Goal: Answer question/provide support

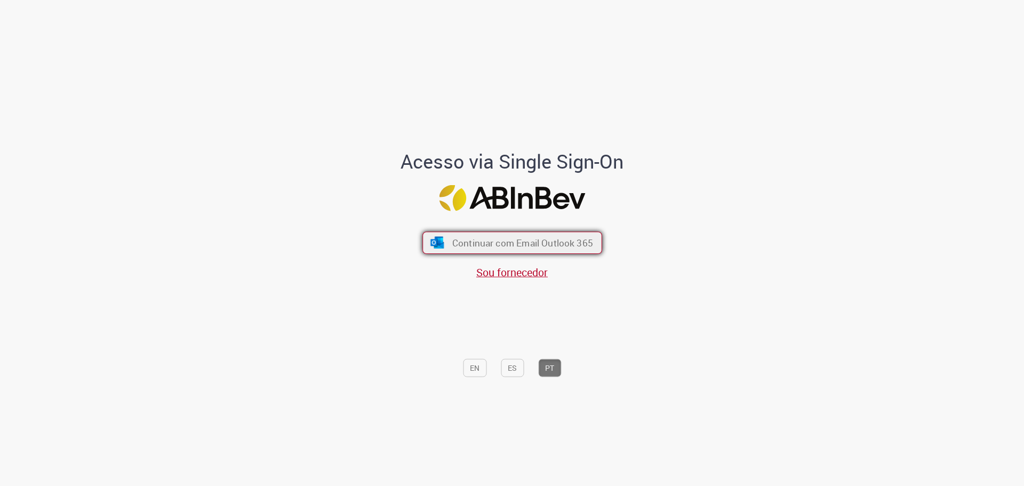
click at [433, 242] on img "submit" at bounding box center [436, 243] width 15 height 12
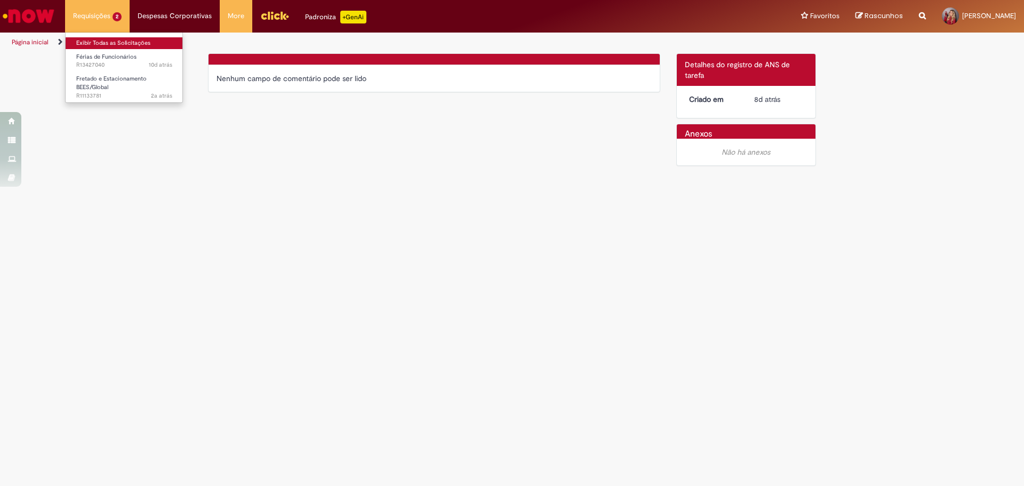
click at [114, 39] on link "Exibir Todas as Solicitações" at bounding box center [124, 43] width 117 height 12
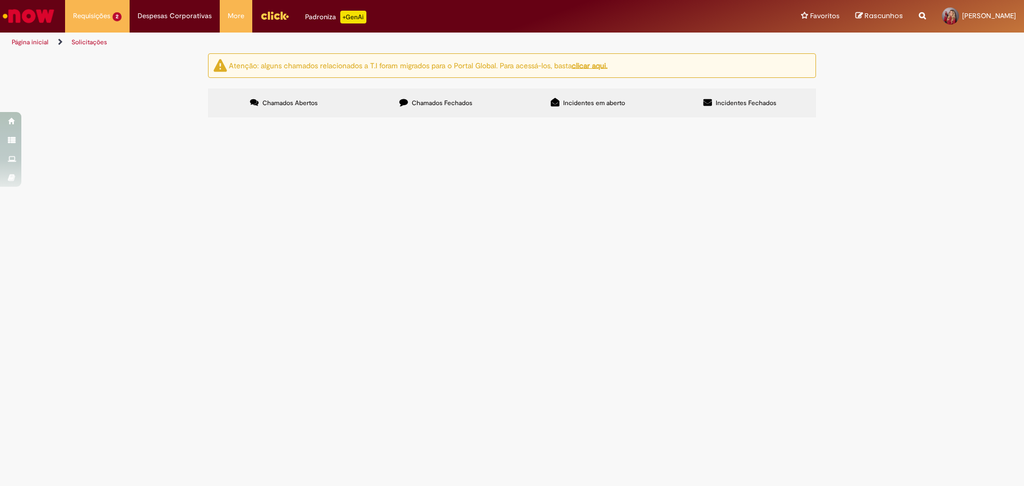
click at [0, 0] on img at bounding box center [0, 0] width 0 height 0
click at [0, 0] on img "recolher o estado da solicitação" at bounding box center [0, 0] width 0 height 0
click at [0, 0] on img at bounding box center [0, 0] width 0 height 0
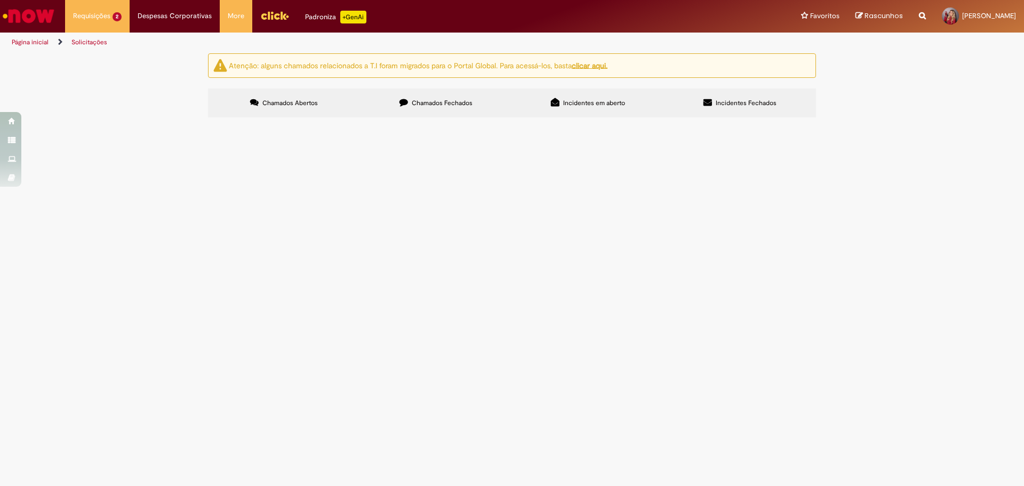
click at [0, 0] on td "Em Validação" at bounding box center [0, 0] width 0 height 0
click at [0, 0] on span "Em Validação" at bounding box center [0, 0] width 0 height 0
click at [0, 0] on img at bounding box center [0, 0] width 0 height 0
click at [0, 0] on span "Concluído (Pendente - não iniciado)" at bounding box center [0, 0] width 0 height 0
drag, startPoint x: 241, startPoint y: 189, endPoint x: 313, endPoint y: 192, distance: 72.1
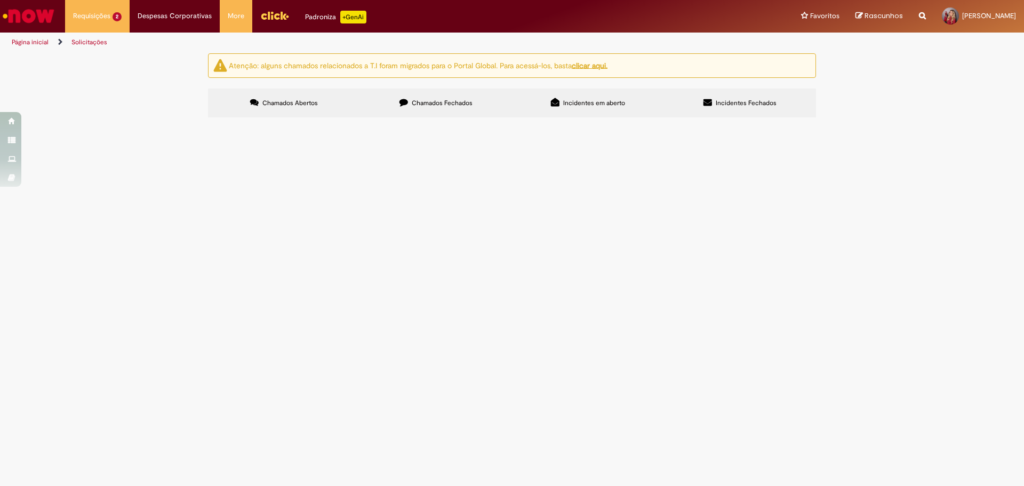
click at [0, 0] on tr "R13427040 Férias de Funcionários Olá, tudo bem? Gostaria de agendar férias em 3…" at bounding box center [0, 0] width 0 height 0
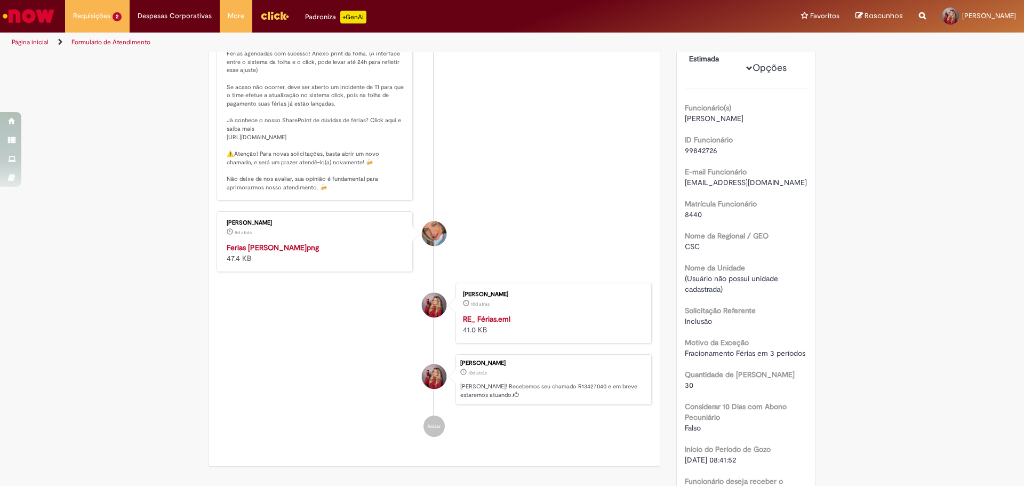
scroll to position [53, 0]
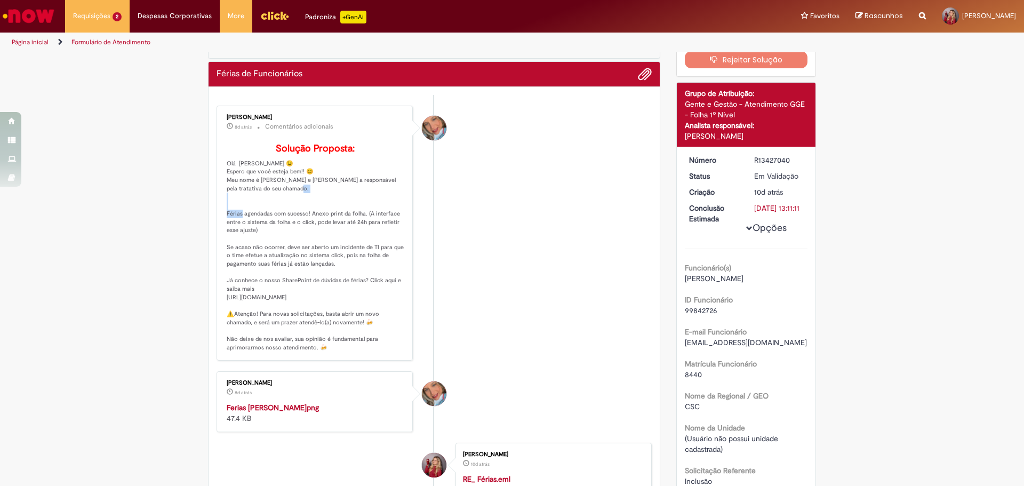
drag, startPoint x: 252, startPoint y: 233, endPoint x: 284, endPoint y: 234, distance: 32.6
click at [284, 234] on p "Solução Proposta: Olá Mariana 😉 Espero que você esteja bem!! 😊 Meu nome é [PERS…" at bounding box center [316, 247] width 178 height 209
click at [341, 231] on p "Solução Proposta: Olá Mariana 😉 Espero que você esteja bem!! 😊 Meu nome é [PERS…" at bounding box center [316, 247] width 178 height 209
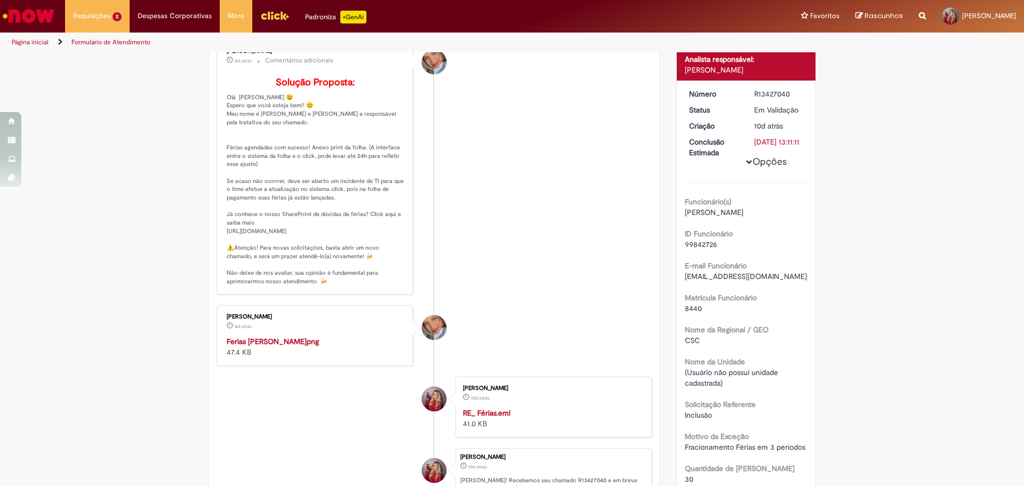
scroll to position [373, 0]
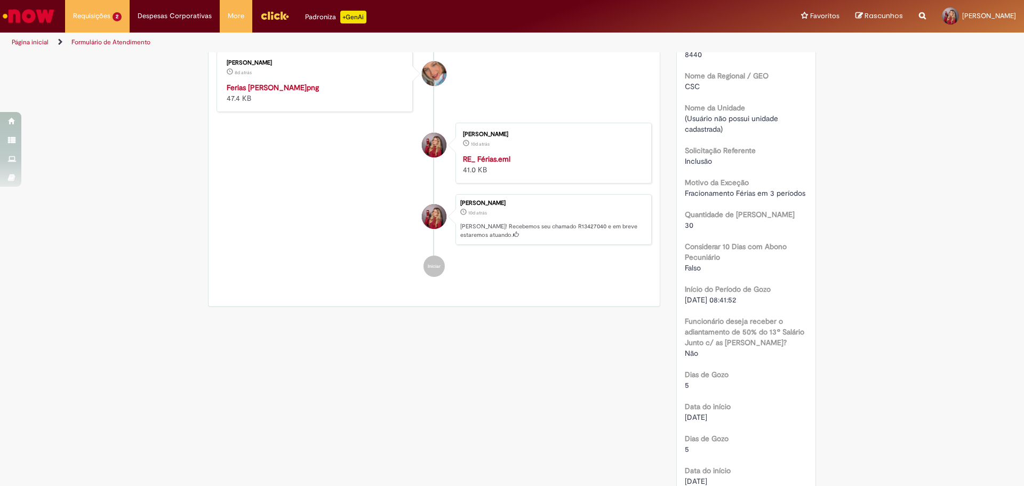
click at [285, 82] on img "Histórico de tíquete" at bounding box center [316, 82] width 178 height 0
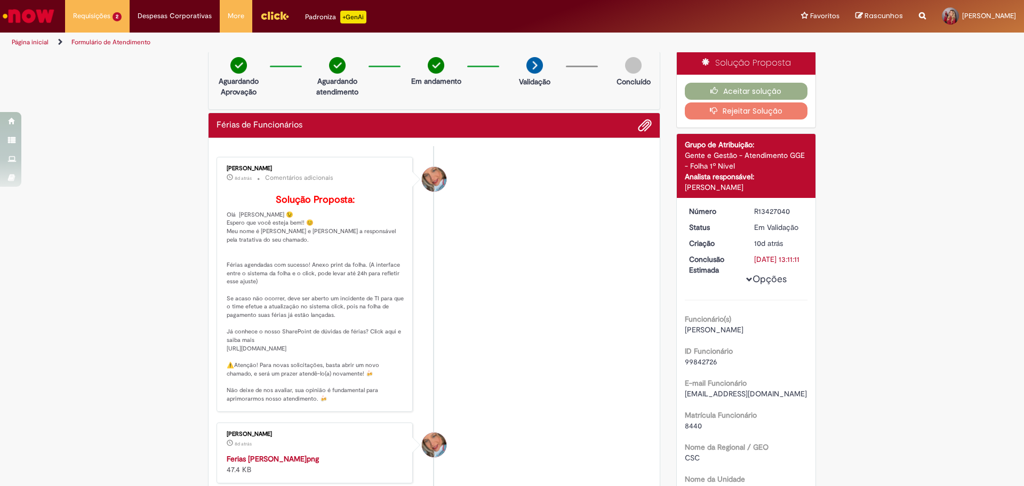
scroll to position [0, 0]
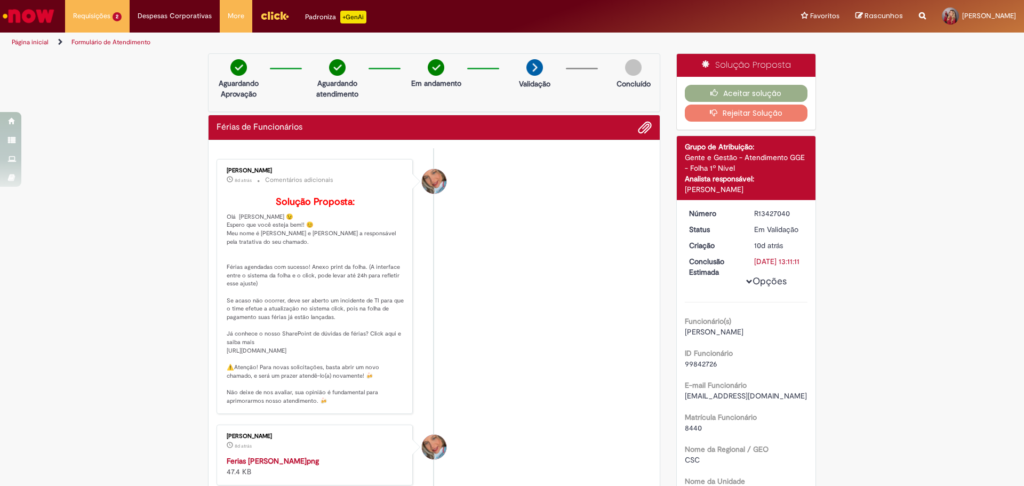
click at [535, 65] on img at bounding box center [535, 67] width 17 height 17
click at [768, 96] on button "Aceitar solução" at bounding box center [746, 93] width 123 height 17
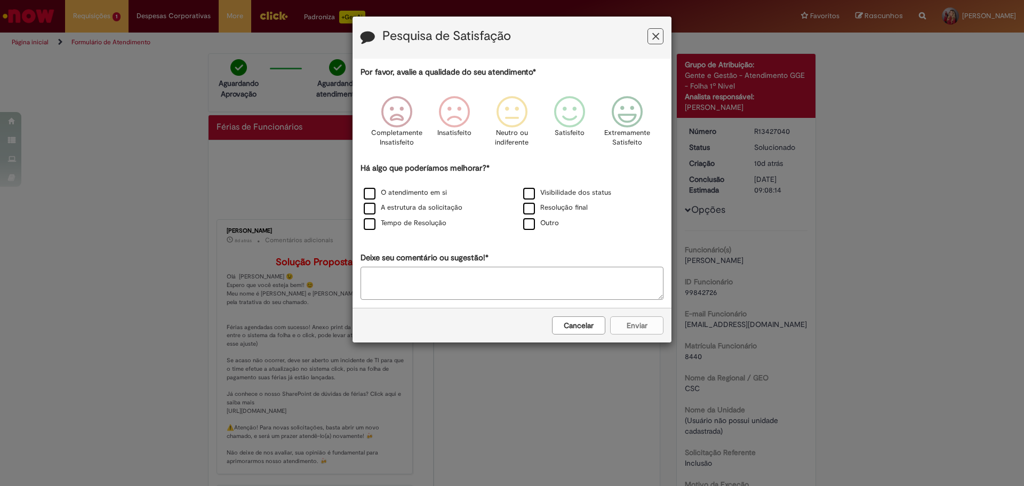
click at [652, 34] on icon "Feedback" at bounding box center [655, 36] width 7 height 11
